Goal: Information Seeking & Learning: Learn about a topic

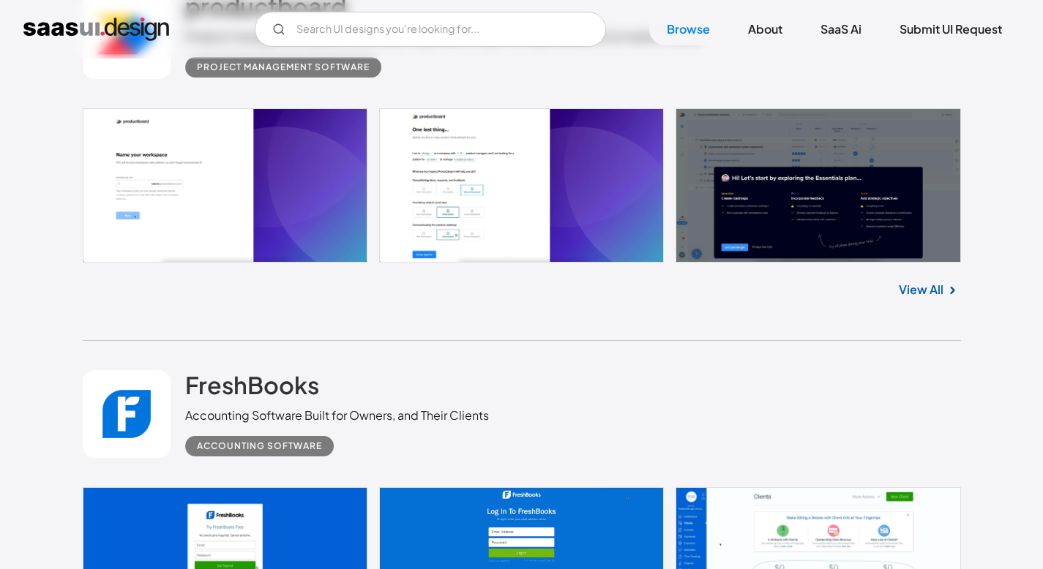
scroll to position [1988, 0]
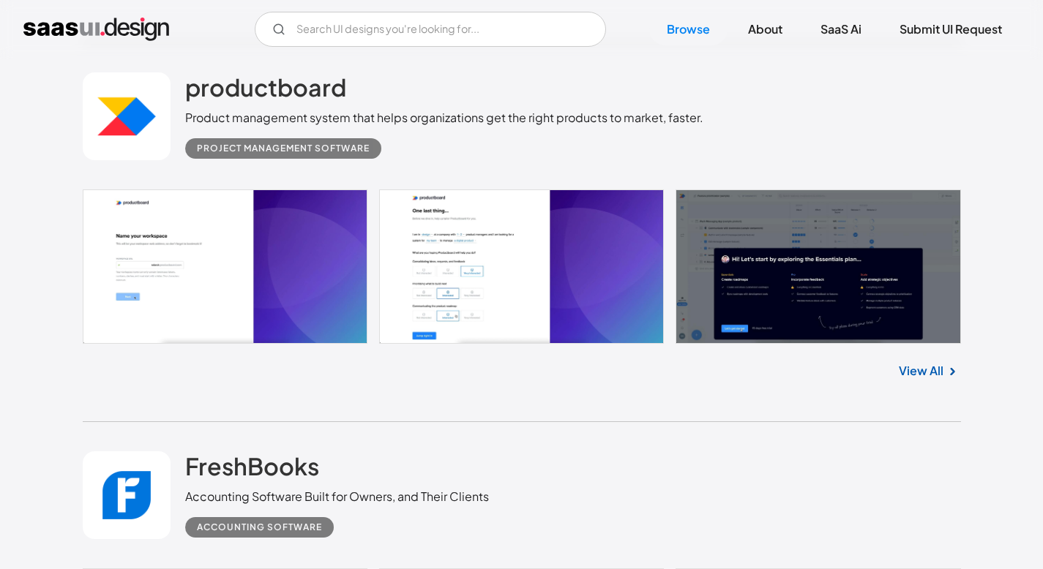
click at [316, 281] on link at bounding box center [522, 267] width 878 height 154
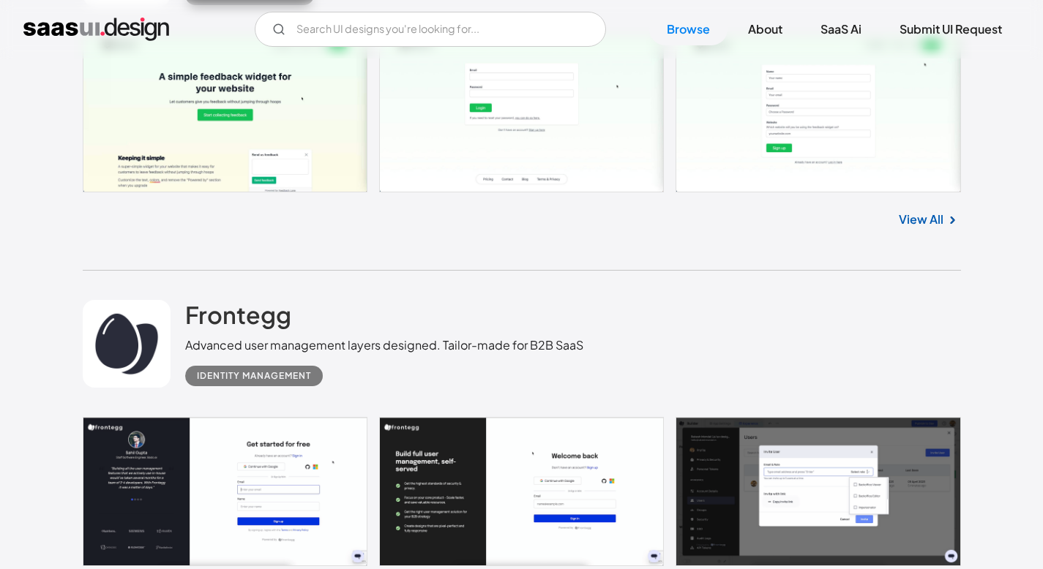
scroll to position [7742, 0]
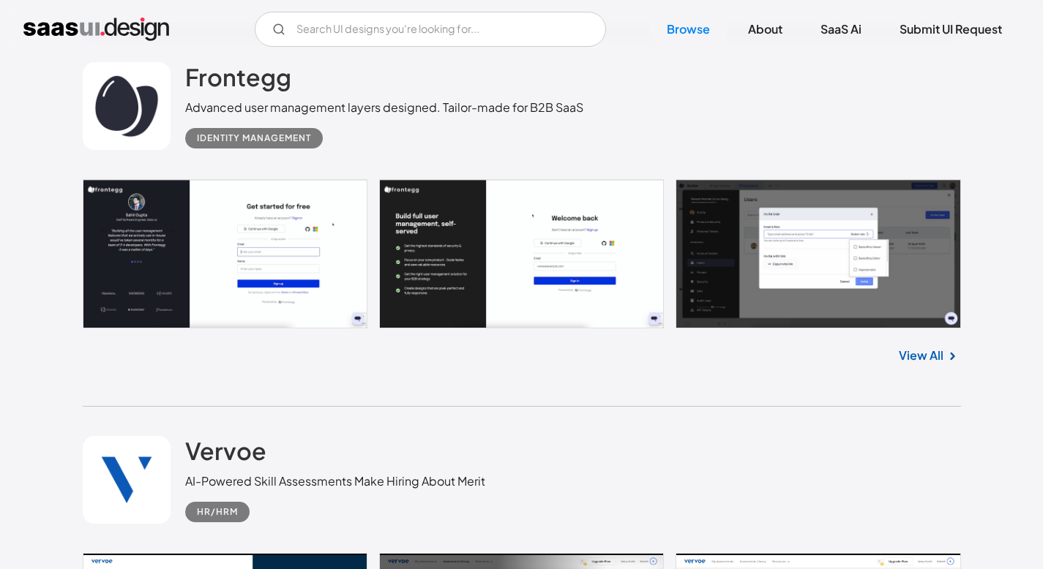
click at [261, 266] on link at bounding box center [522, 253] width 878 height 149
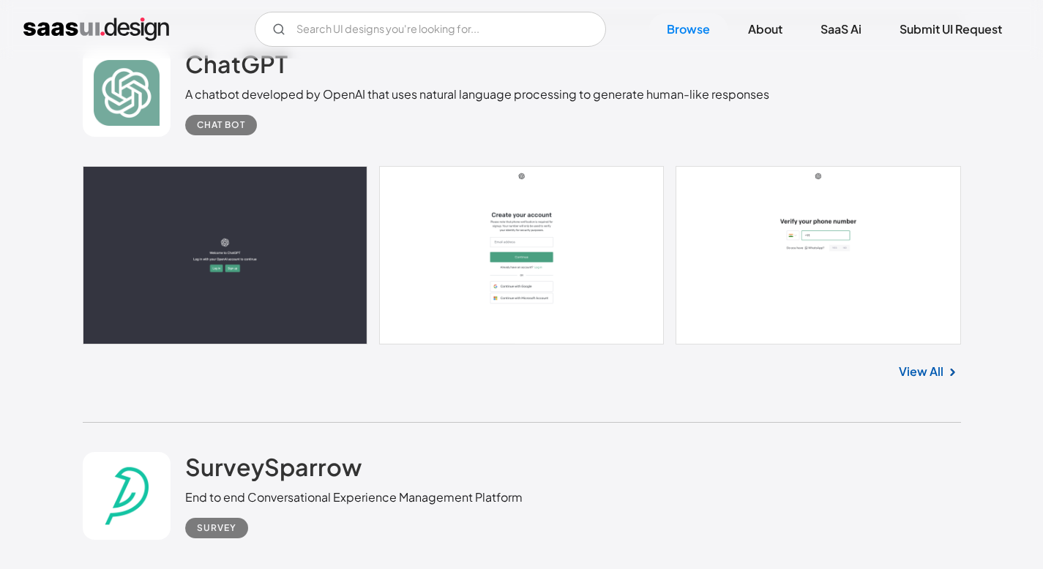
scroll to position [10602, 0]
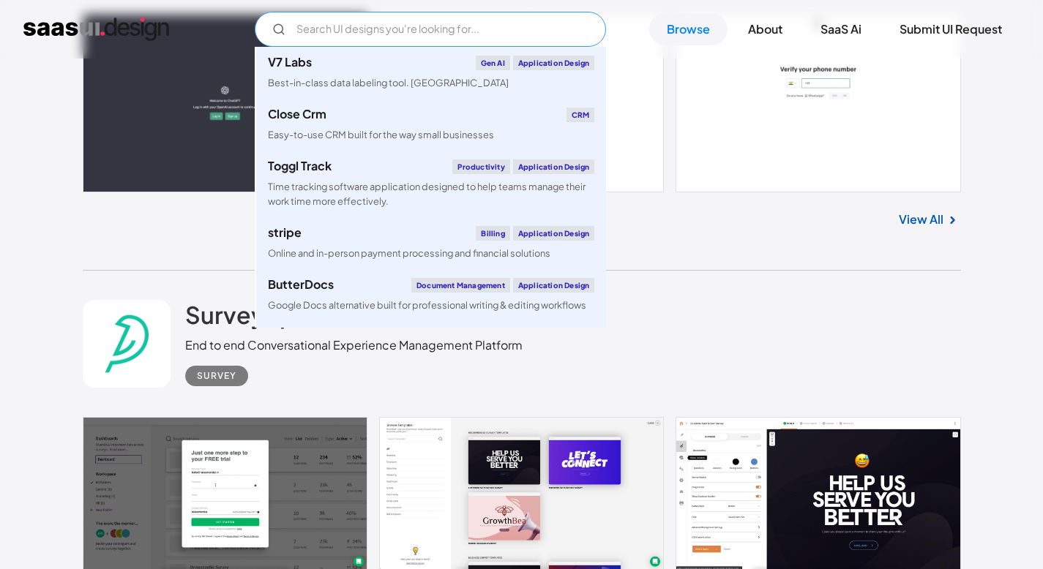
click at [487, 41] on input "Email Form" at bounding box center [430, 29] width 351 height 35
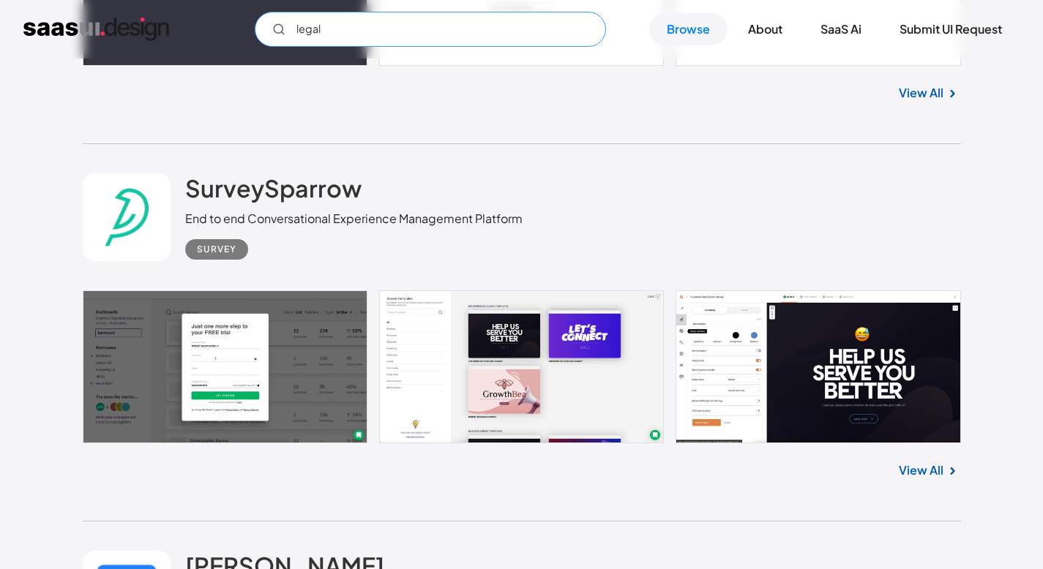
scroll to position [10760, 0]
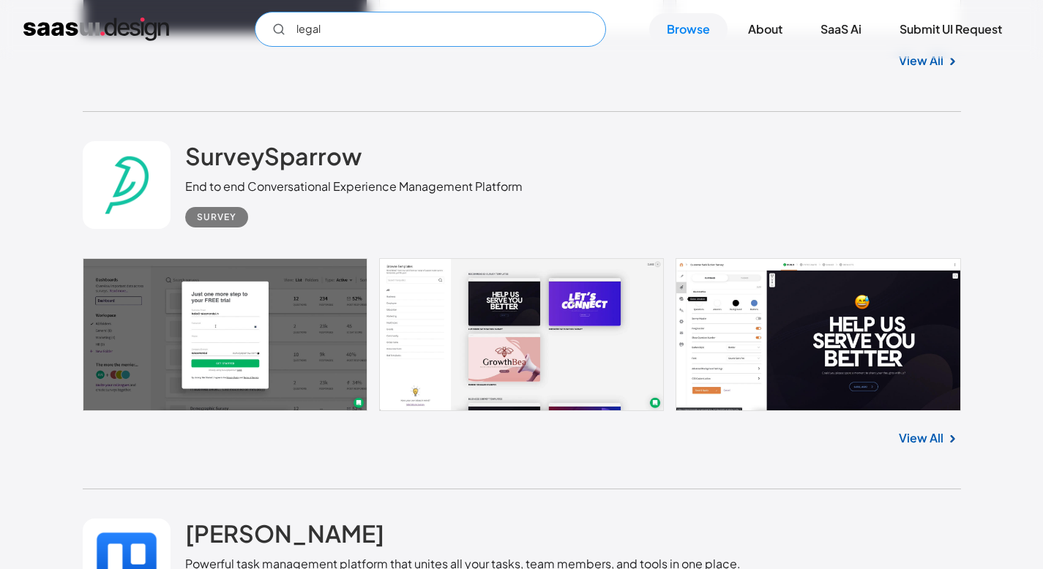
type input "legal"
click at [254, 327] on link at bounding box center [522, 335] width 878 height 154
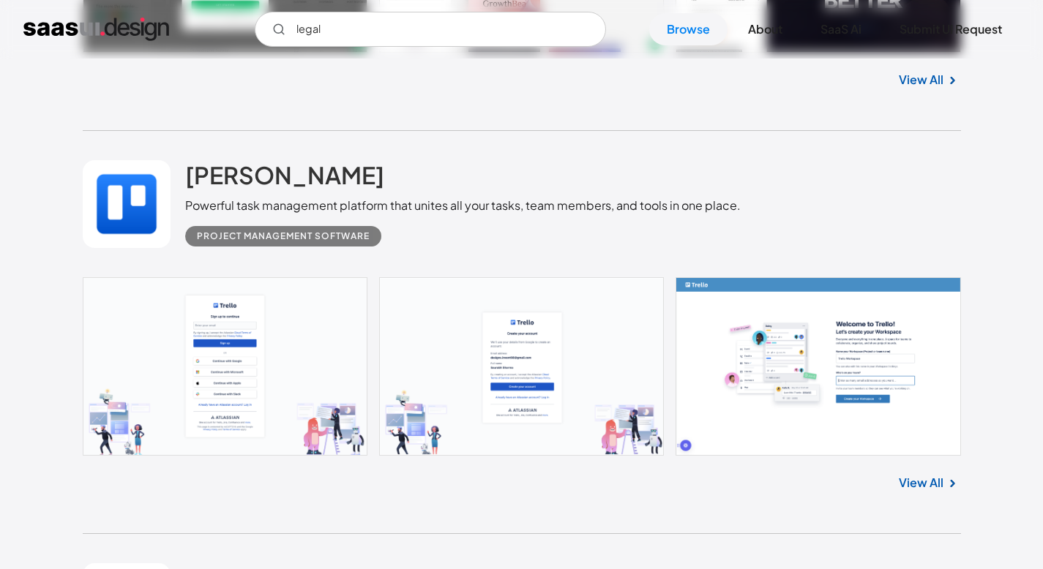
scroll to position [11235, 0]
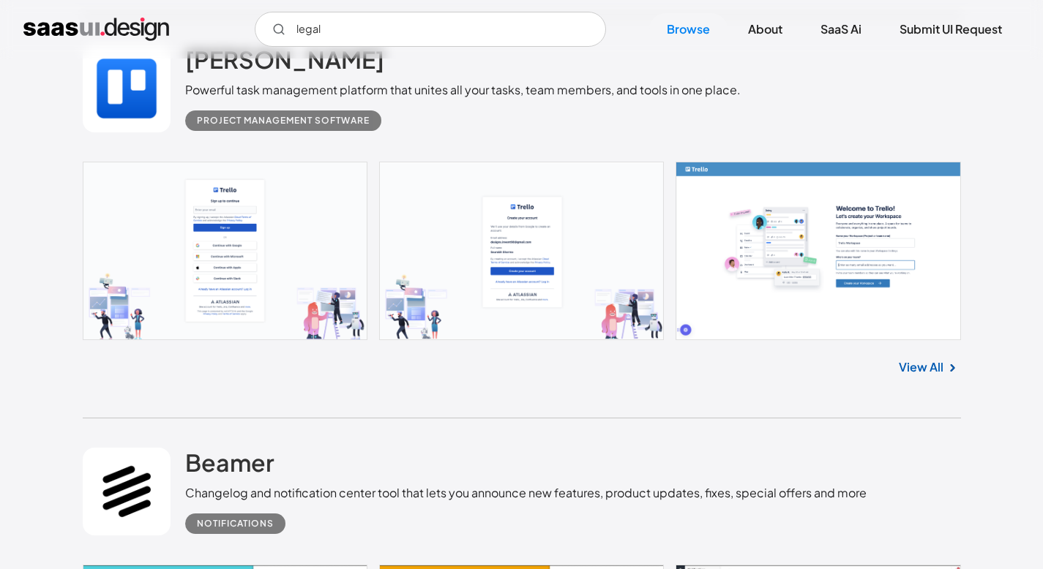
click at [206, 250] on link at bounding box center [522, 251] width 878 height 179
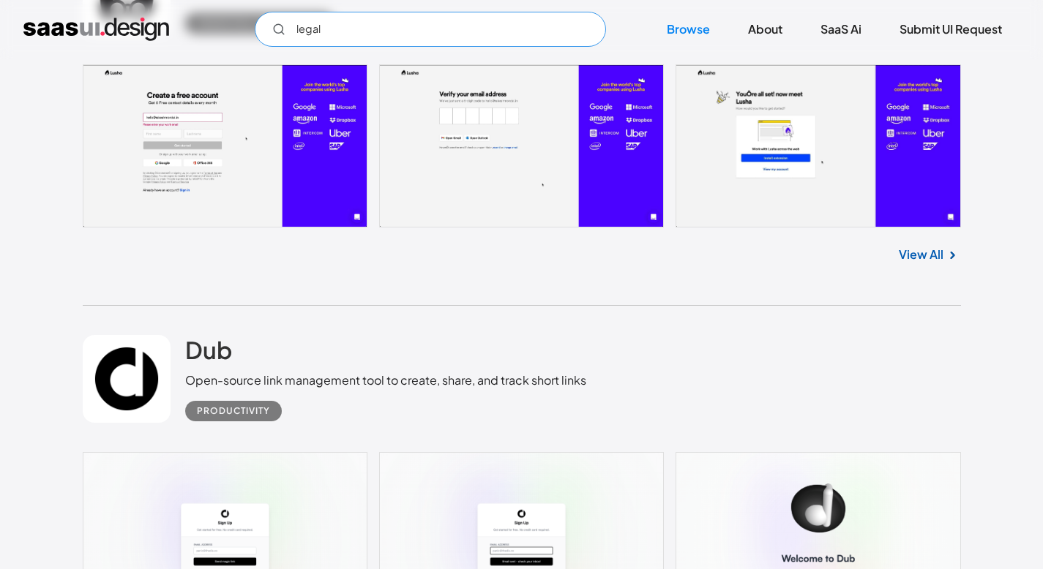
scroll to position [19477, 0]
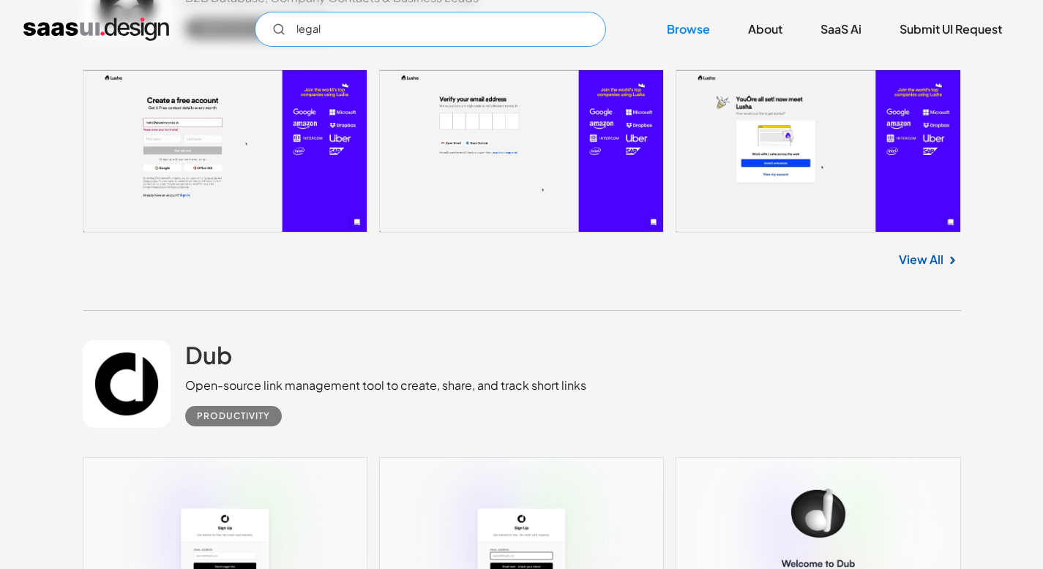
drag, startPoint x: 389, startPoint y: 34, endPoint x: 261, endPoint y: 7, distance: 131.0
click at [261, 7] on div "legal Not found ! Thank you! Your submission has been received! Oops! Something…" at bounding box center [521, 29] width 1043 height 59
click at [363, 33] on input "AI Chat" at bounding box center [430, 29] width 351 height 35
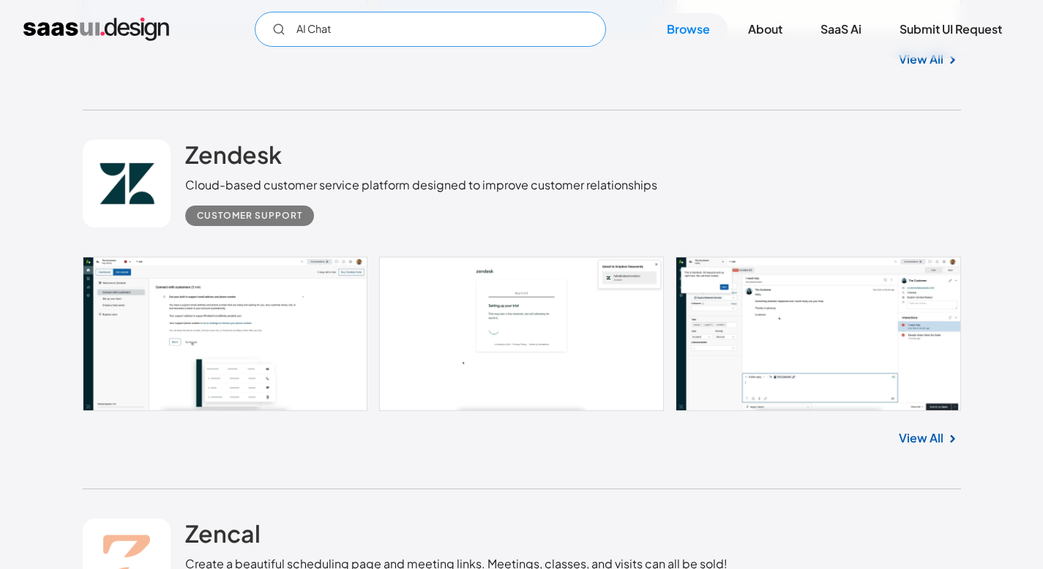
scroll to position [22045, 0]
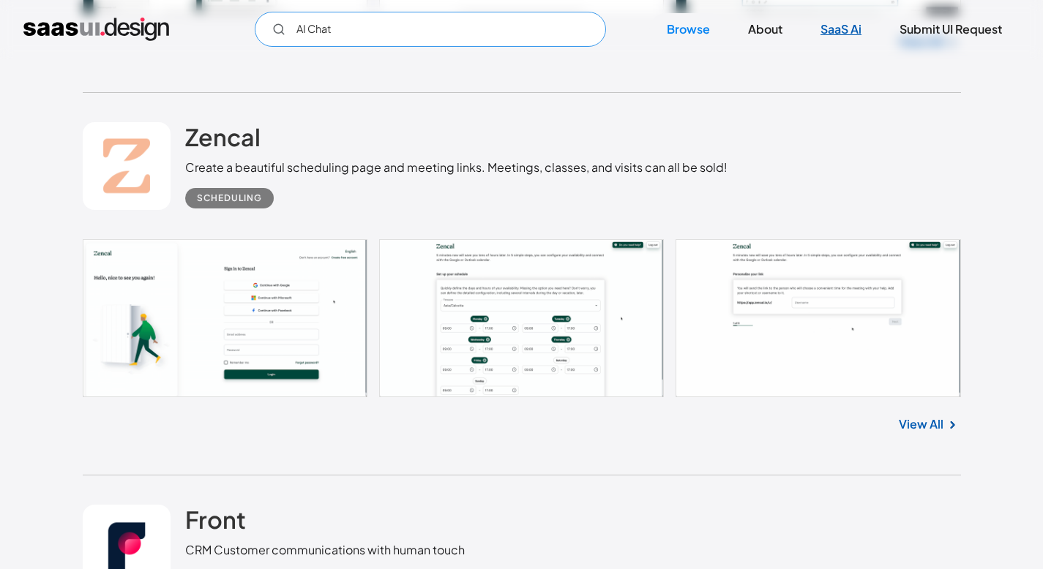
type input "AI Chat"
click at [835, 31] on link "SaaS Ai" at bounding box center [841, 29] width 76 height 32
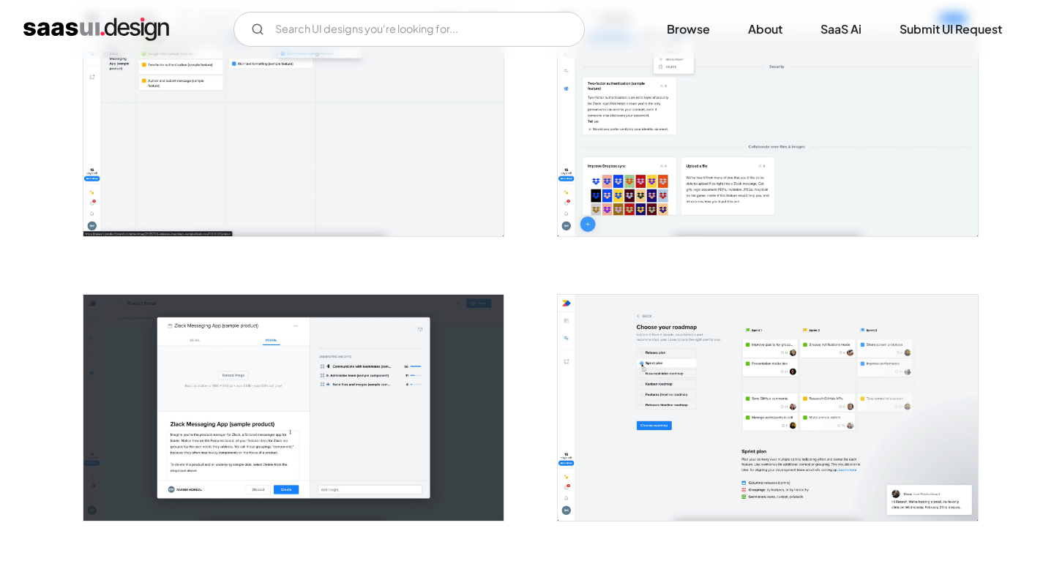
scroll to position [1227, 0]
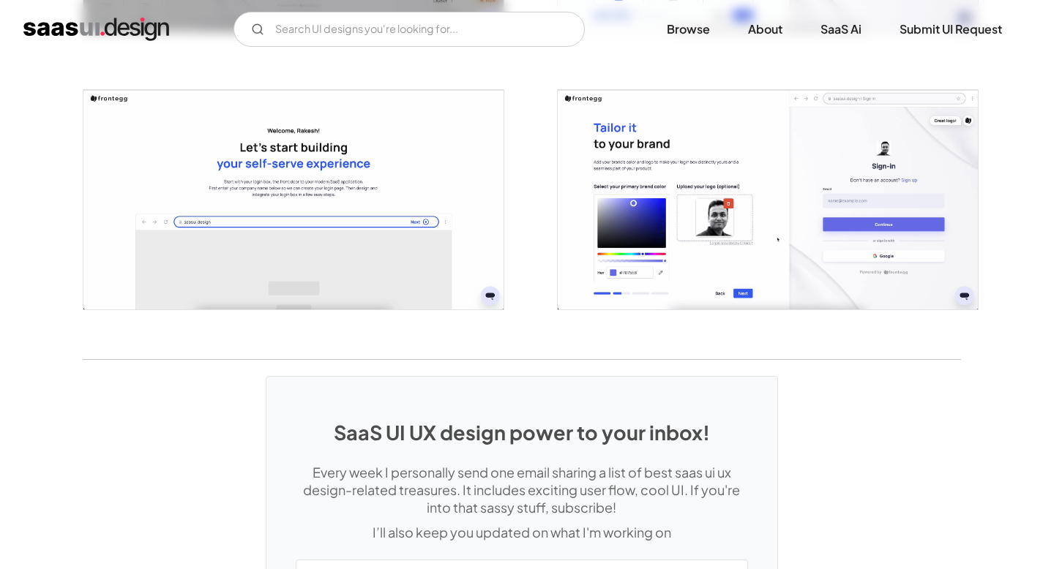
scroll to position [3409, 0]
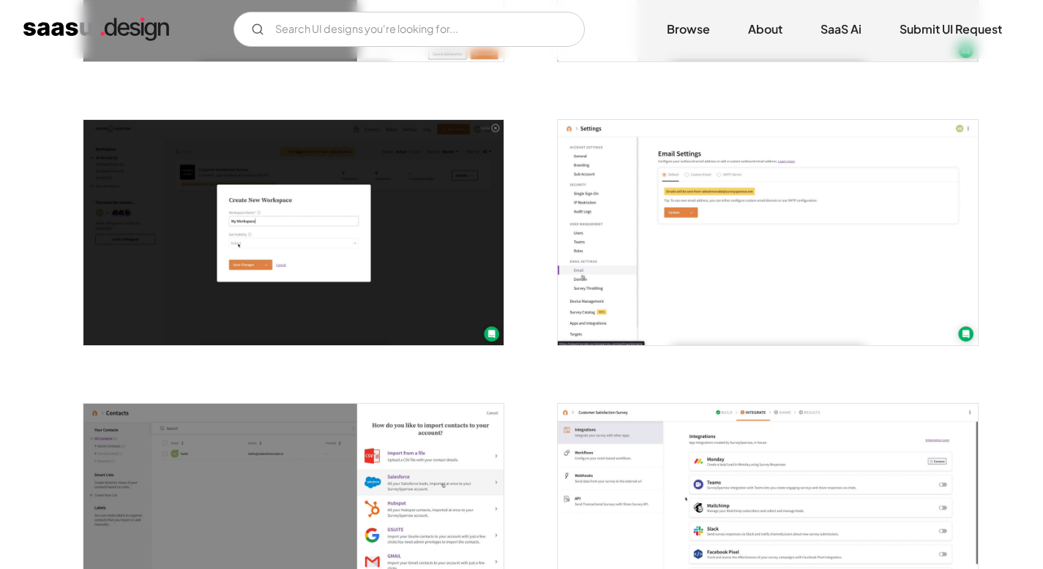
scroll to position [1647, 0]
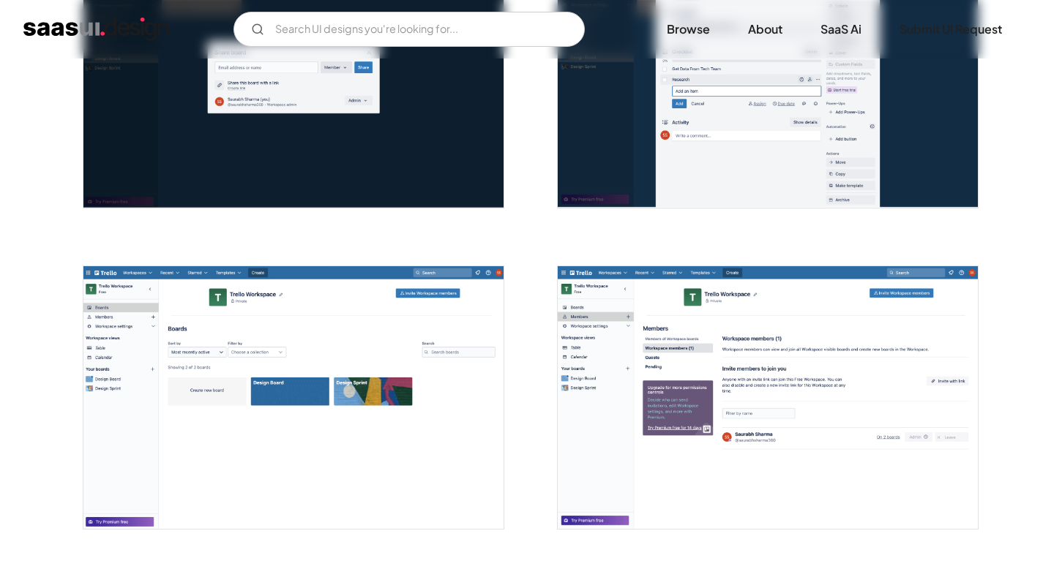
scroll to position [2046, 0]
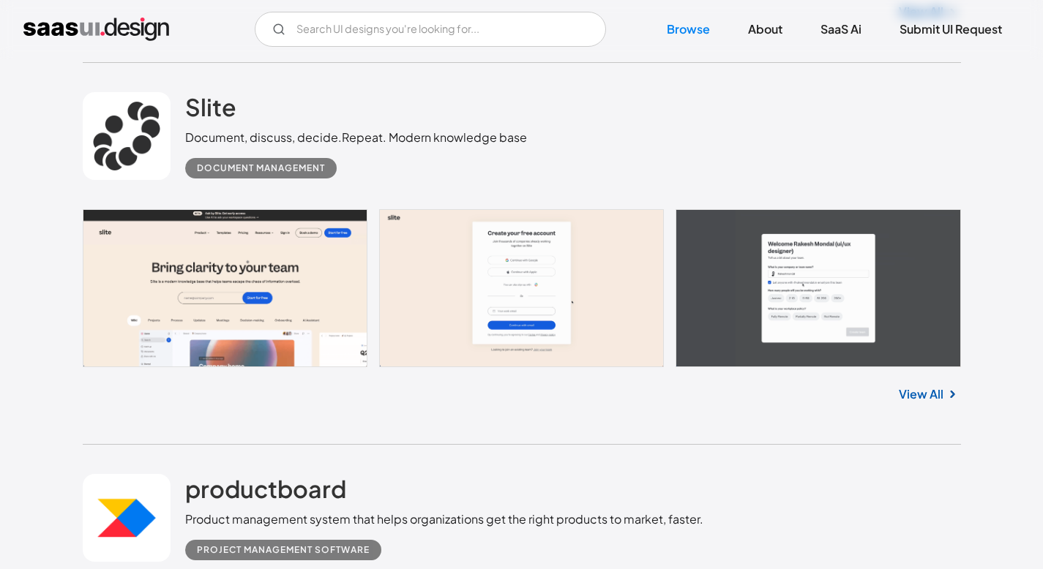
scroll to position [1713, 0]
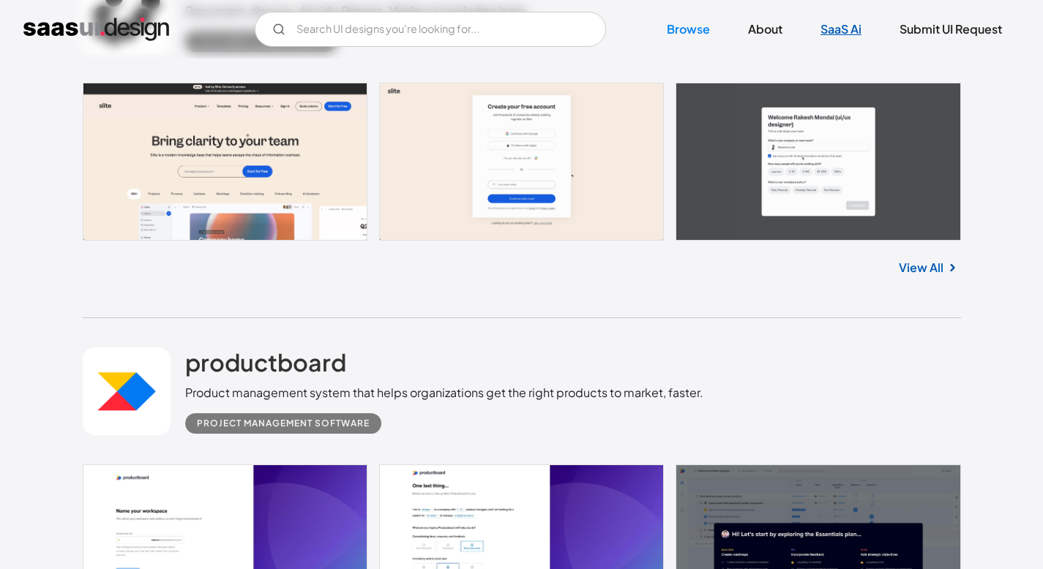
click at [856, 29] on link "SaaS Ai" at bounding box center [841, 29] width 76 height 32
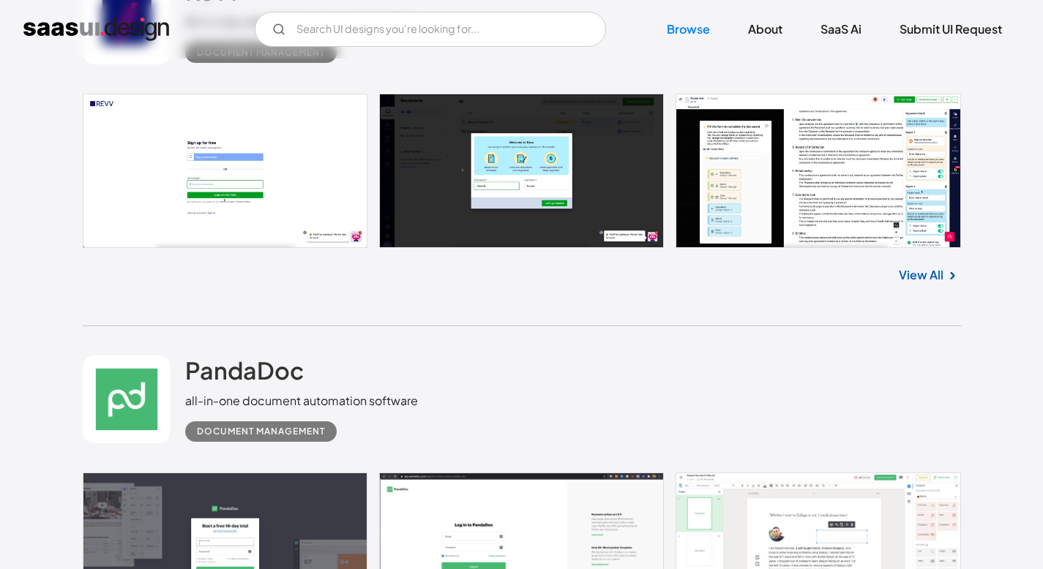
scroll to position [8792, 0]
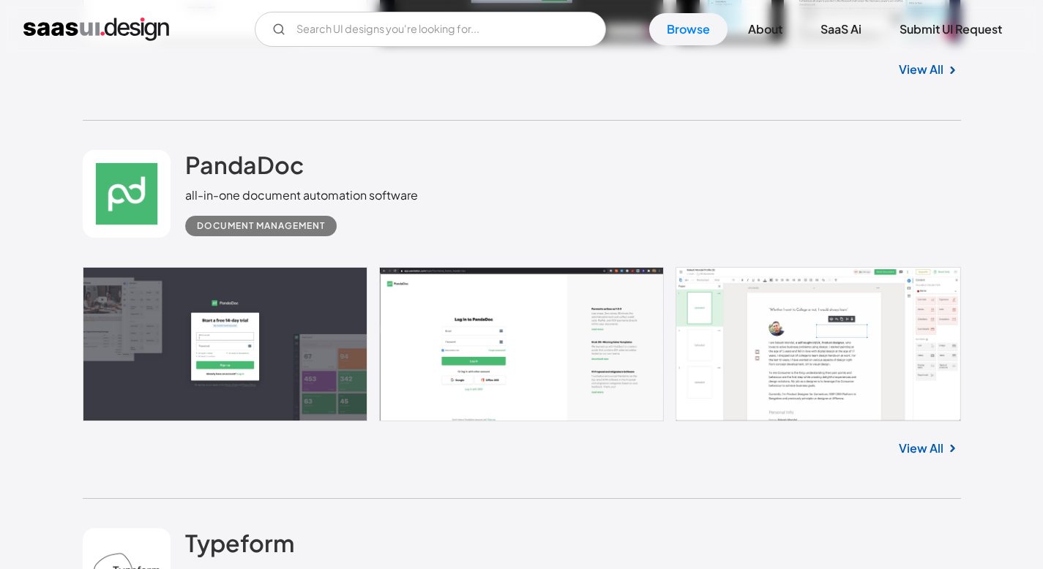
click at [274, 354] on link at bounding box center [522, 344] width 878 height 154
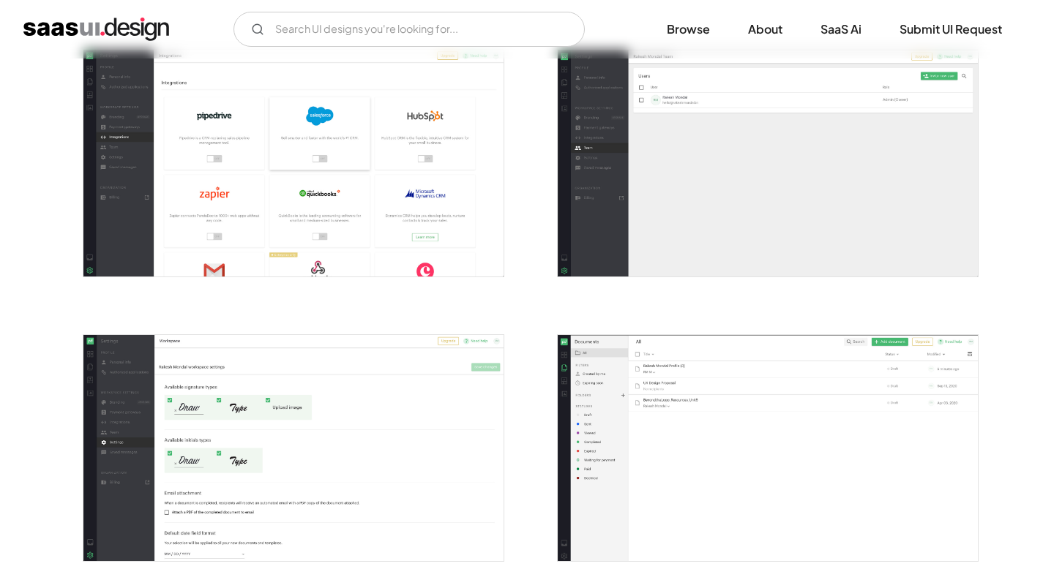
scroll to position [2285, 0]
